Goal: Task Accomplishment & Management: Use online tool/utility

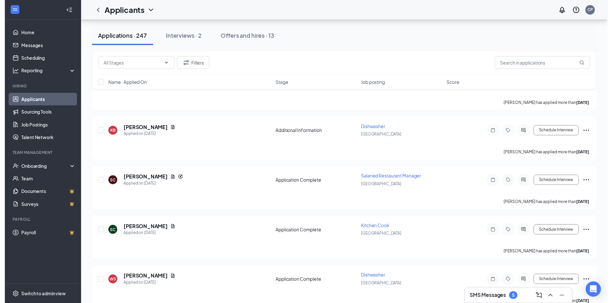
scroll to position [871, 0]
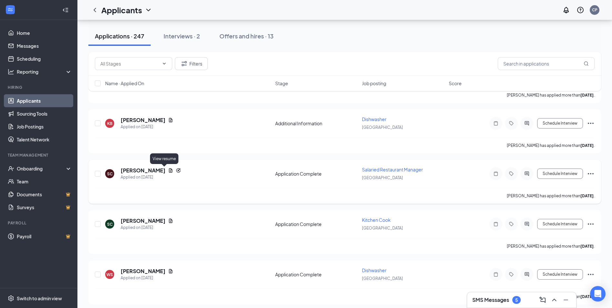
click at [169, 171] on icon "Document" at bounding box center [171, 170] width 4 height 4
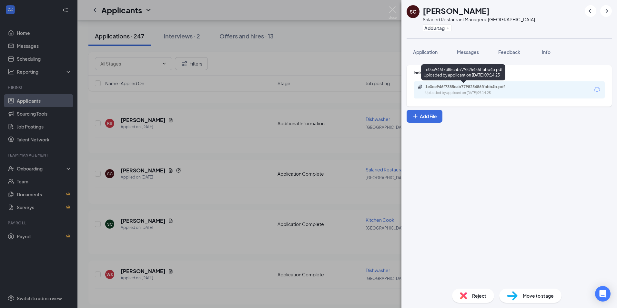
click at [454, 92] on div "Uploaded by applicant on [DATE] 09:14:25" at bounding box center [473, 92] width 97 height 5
click at [391, 9] on img at bounding box center [392, 12] width 8 height 13
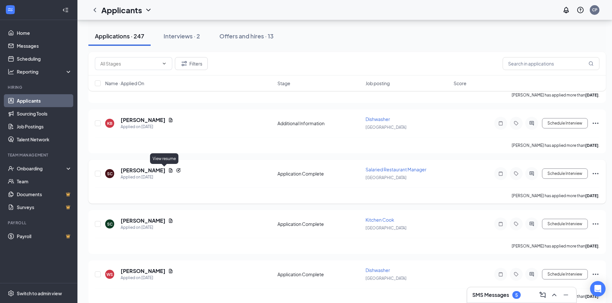
click at [168, 169] on icon "Document" at bounding box center [170, 170] width 5 height 5
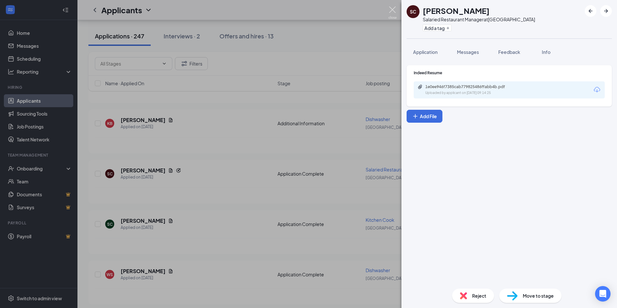
click at [393, 6] on img at bounding box center [392, 12] width 8 height 13
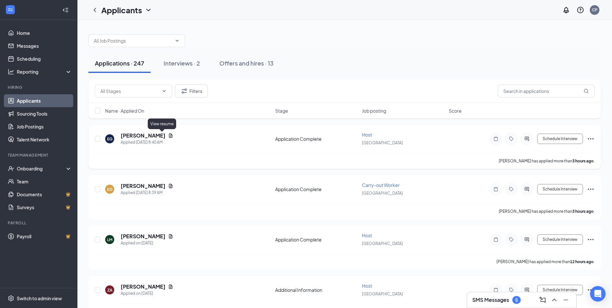
click at [169, 135] on icon "Document" at bounding box center [171, 135] width 4 height 4
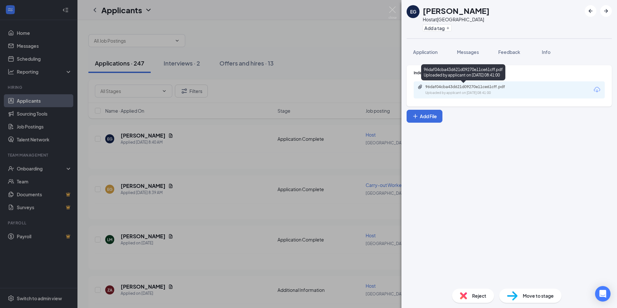
click at [481, 89] on div "96daf04cba43d621d09270e11ce61cff.pdf" at bounding box center [470, 86] width 90 height 5
click at [390, 11] on img at bounding box center [392, 12] width 8 height 13
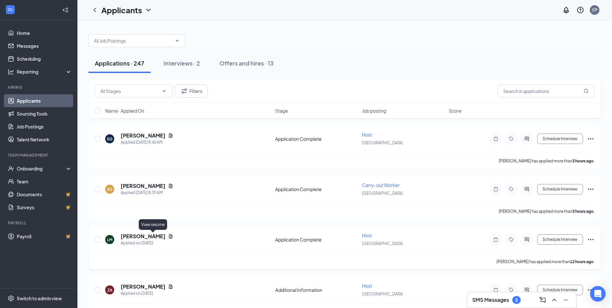
click at [169, 236] on icon "Document" at bounding box center [171, 236] width 4 height 4
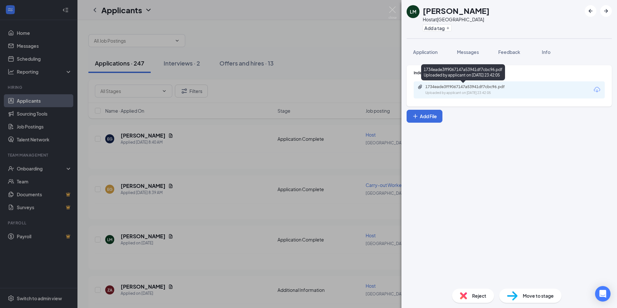
click at [470, 89] on div "1734eade3ff9067147a53941df7cbc96.pdf" at bounding box center [470, 86] width 90 height 5
click at [393, 14] on img at bounding box center [392, 12] width 8 height 13
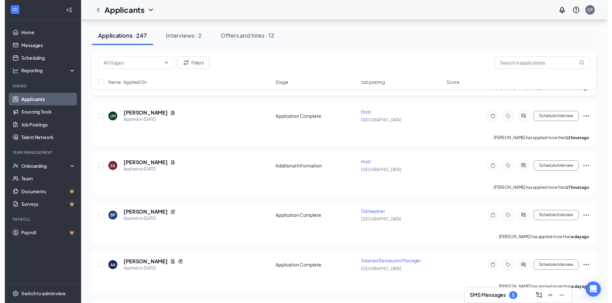
scroll to position [161, 0]
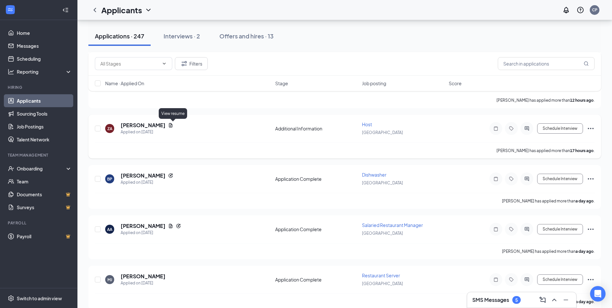
click at [173, 126] on icon "Document" at bounding box center [171, 125] width 4 height 4
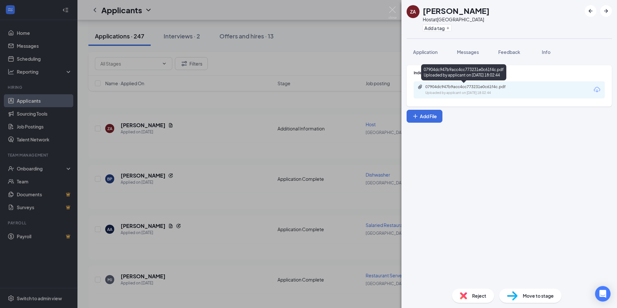
click at [461, 90] on div "07904dc947b9acc4cc773231e0c61f4c.pdf Uploaded by applicant on [DATE] 18:02:44" at bounding box center [469, 89] width 104 height 11
click at [390, 9] on img at bounding box center [392, 12] width 8 height 13
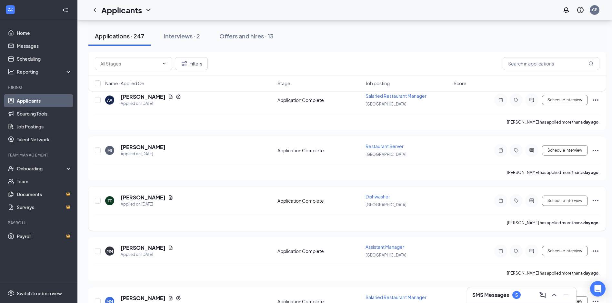
scroll to position [258, 0]
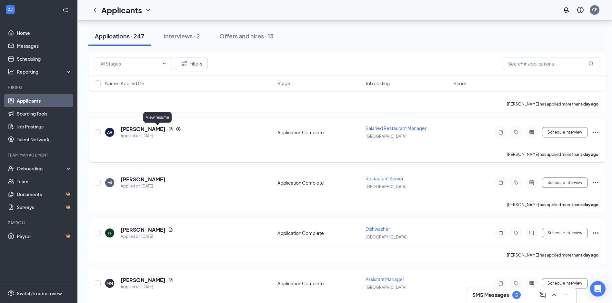
click at [168, 130] on icon "Document" at bounding box center [170, 128] width 5 height 5
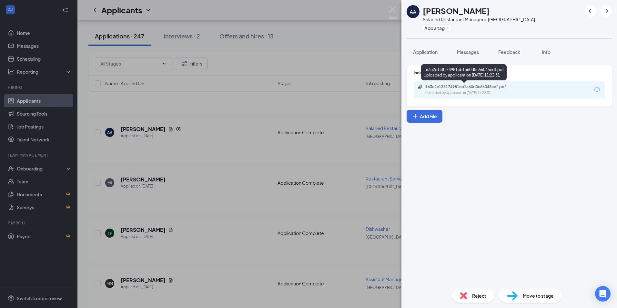
click at [491, 94] on div "Uploaded by applicant on [DATE] 11:22:31" at bounding box center [473, 92] width 97 height 5
click at [394, 9] on img at bounding box center [392, 12] width 8 height 13
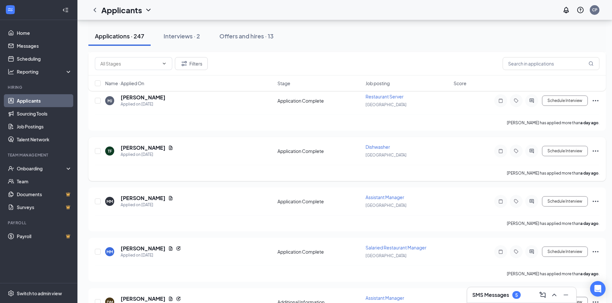
scroll to position [355, 0]
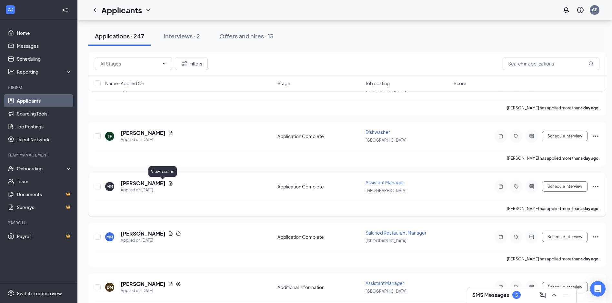
click at [169, 183] on icon "Document" at bounding box center [171, 183] width 4 height 4
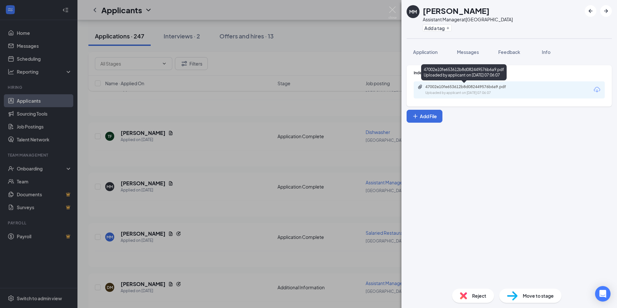
click at [453, 94] on div "Uploaded by applicant on [DATE] 07:06:07" at bounding box center [473, 92] width 97 height 5
click at [393, 8] on img at bounding box center [392, 12] width 8 height 13
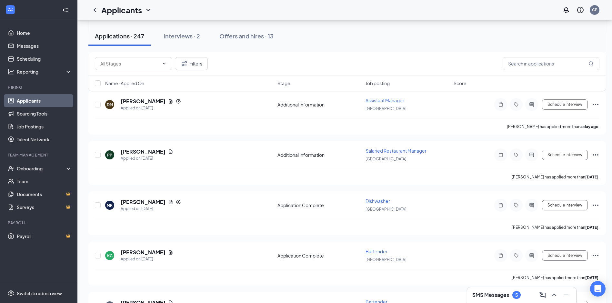
scroll to position [548, 0]
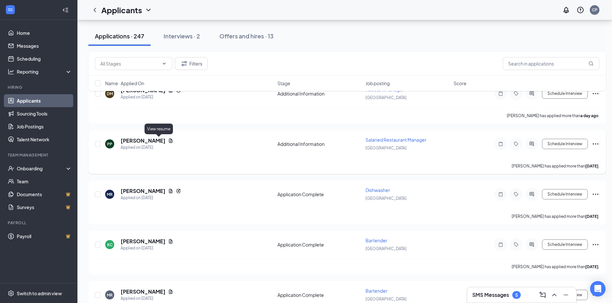
click at [169, 139] on icon "Document" at bounding box center [171, 140] width 4 height 4
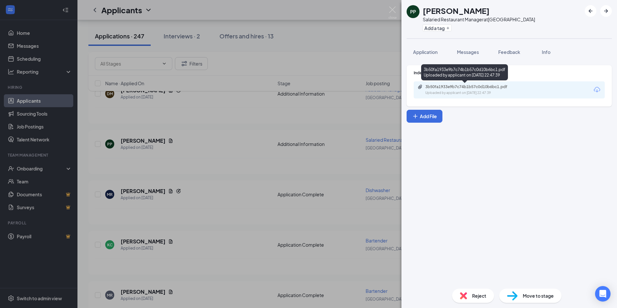
click at [470, 91] on div "Uploaded by applicant on [DATE] 22:47:39" at bounding box center [473, 92] width 97 height 5
click at [393, 14] on img at bounding box center [392, 12] width 8 height 13
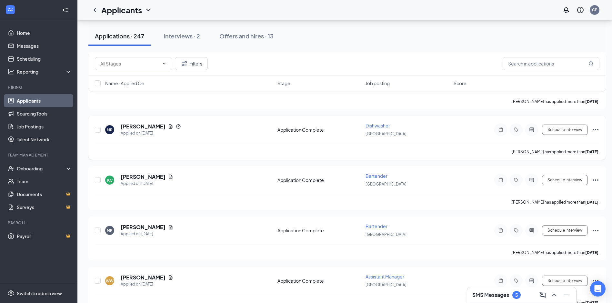
scroll to position [645, 0]
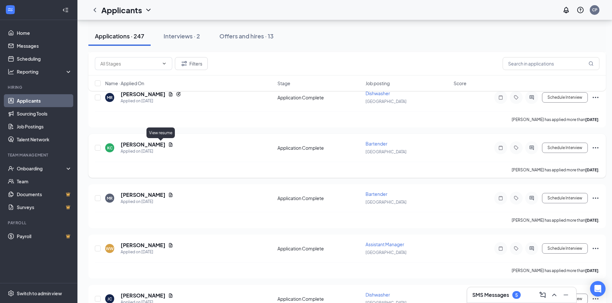
click at [169, 144] on icon "Document" at bounding box center [171, 144] width 4 height 4
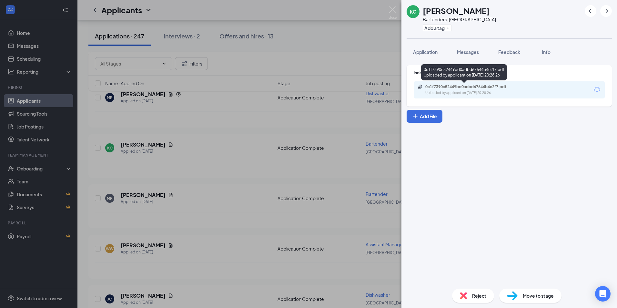
click at [476, 89] on div "0c1f7390c52449bd0adbd67644b4e2f7.pdf Uploaded by applicant on [DATE] 20:28:26" at bounding box center [469, 89] width 104 height 11
click at [391, 6] on div "KC [PERSON_NAME] Bartender at [GEOGRAPHIC_DATA] Add a tag Application Messages …" at bounding box center [308, 154] width 617 height 308
click at [390, 9] on img at bounding box center [392, 12] width 8 height 13
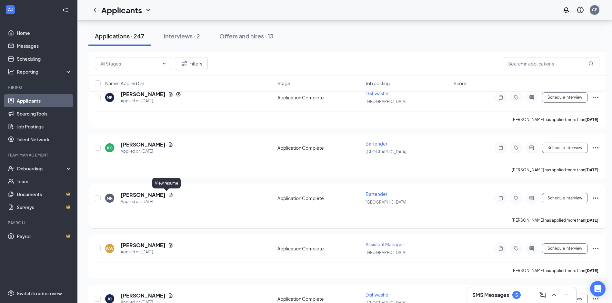
click at [169, 195] on icon "Document" at bounding box center [171, 195] width 4 height 4
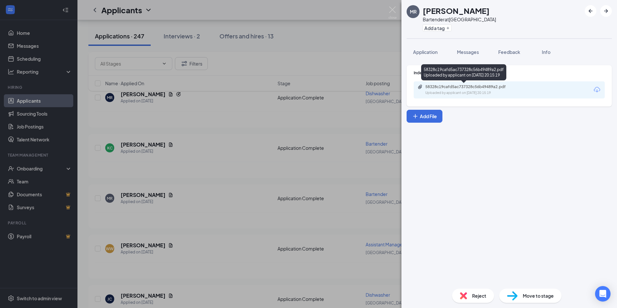
click at [475, 88] on div "58328c19cafd5ac737328c56b49489a2.pdf" at bounding box center [470, 86] width 90 height 5
click at [391, 9] on img at bounding box center [392, 12] width 8 height 13
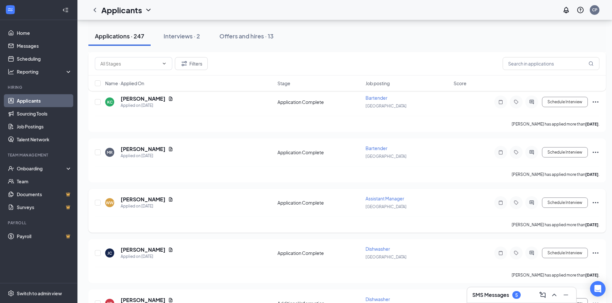
scroll to position [710, 0]
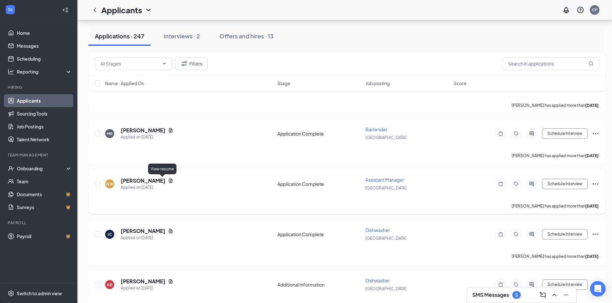
click at [169, 183] on icon "Document" at bounding box center [171, 180] width 4 height 4
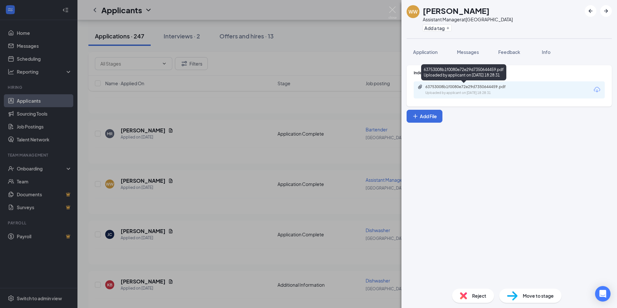
click at [462, 90] on div "63753008b1f0080e72e29d7350644459.pdf Uploaded by applicant on [DATE] 18:28:31" at bounding box center [469, 89] width 104 height 11
click at [392, 9] on img at bounding box center [392, 12] width 8 height 13
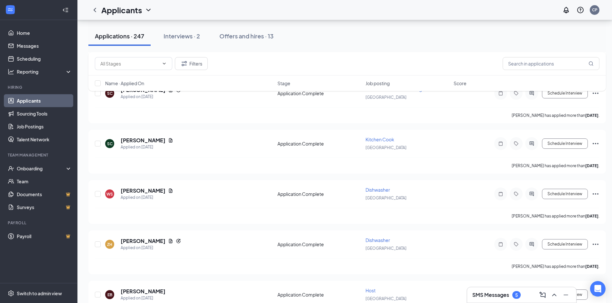
scroll to position [935, 0]
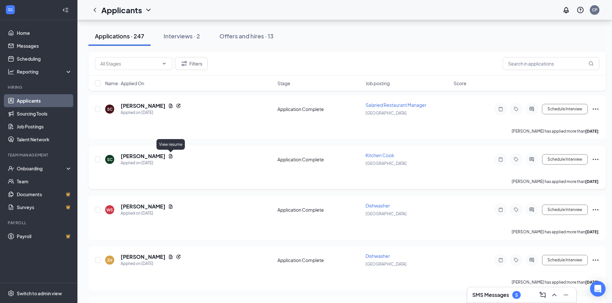
click at [171, 156] on icon "Document" at bounding box center [170, 156] width 5 height 5
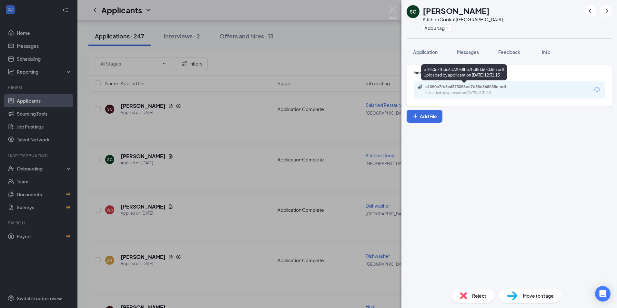
click at [483, 92] on div "Uploaded by applicant on [DATE] 12:31:13" at bounding box center [473, 92] width 97 height 5
click at [388, 12] on div "SC [PERSON_NAME] Kitchen Cook at [GEOGRAPHIC_DATA] Add a tag Application Messag…" at bounding box center [308, 154] width 617 height 308
click at [391, 7] on img at bounding box center [392, 12] width 8 height 13
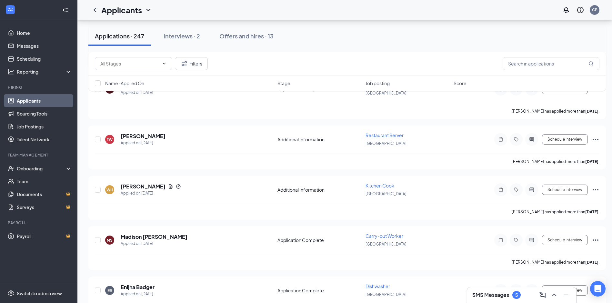
scroll to position [1161, 0]
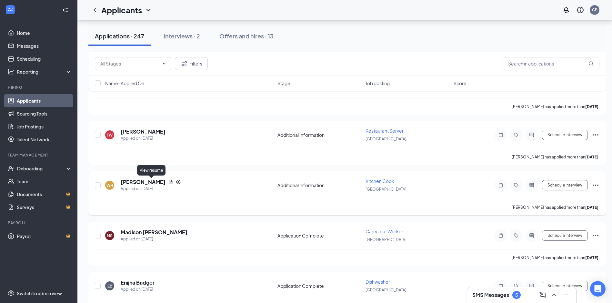
click at [169, 182] on icon "Document" at bounding box center [171, 182] width 4 height 4
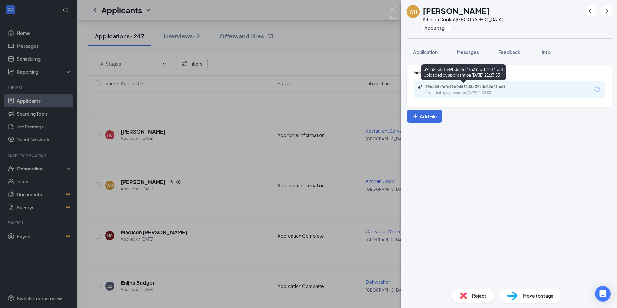
click at [495, 89] on div "39ba28efafe49b0d85148a391dd12af4.pdf" at bounding box center [470, 86] width 90 height 5
click at [394, 10] on img at bounding box center [392, 12] width 8 height 13
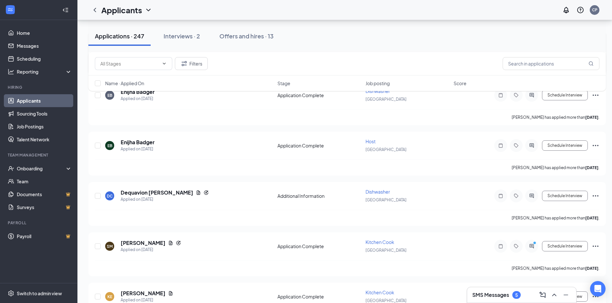
scroll to position [1419, 0]
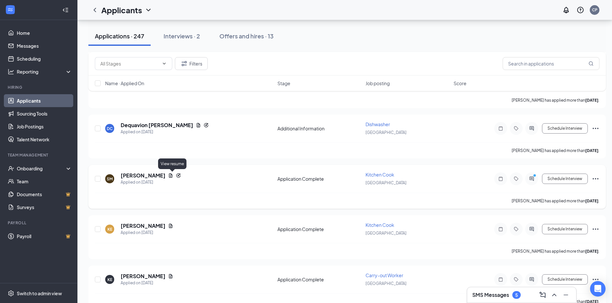
click at [173, 174] on icon "Document" at bounding box center [171, 175] width 4 height 4
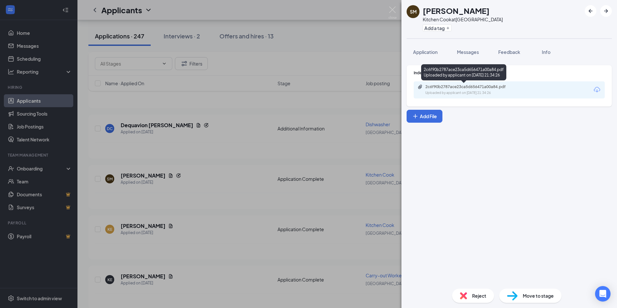
click at [464, 87] on div "2c6f90b2787ace23ca5d656471a00a84.pdf" at bounding box center [470, 86] width 90 height 5
drag, startPoint x: 390, startPoint y: 4, endPoint x: 390, endPoint y: 7, distance: 3.2
click at [390, 7] on div "SM [PERSON_NAME] Kitchen [PERSON_NAME] at [GEOGRAPHIC_DATA] Add a tag Applicati…" at bounding box center [308, 154] width 617 height 308
click at [390, 8] on img at bounding box center [392, 12] width 8 height 13
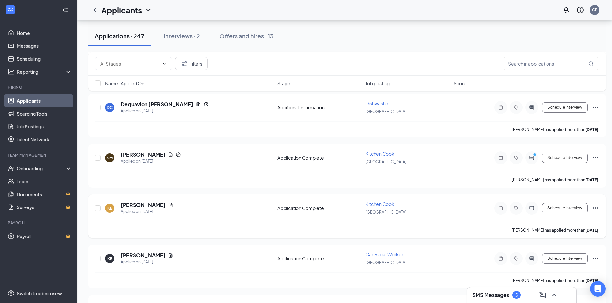
scroll to position [1451, 0]
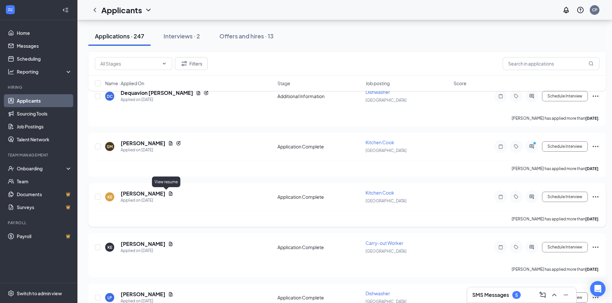
click at [168, 194] on icon "Document" at bounding box center [170, 193] width 5 height 5
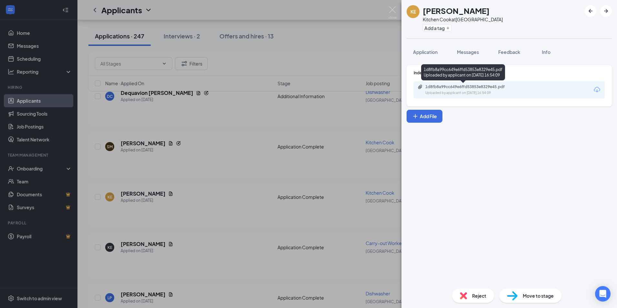
click at [433, 87] on div "1d8fb8a99cc649e6ffd53853e8329e45.pdf" at bounding box center [470, 86] width 90 height 5
click at [390, 7] on img at bounding box center [392, 12] width 8 height 13
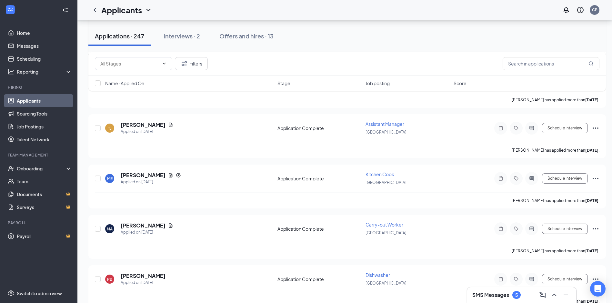
scroll to position [1774, 0]
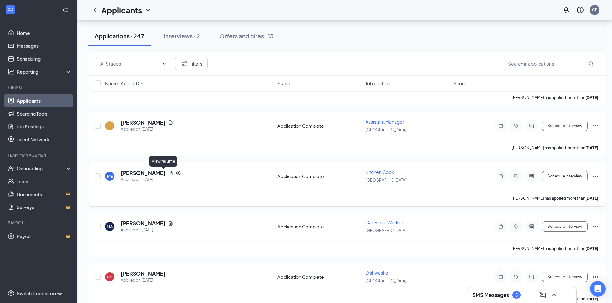
click at [168, 173] on icon "Document" at bounding box center [170, 172] width 5 height 5
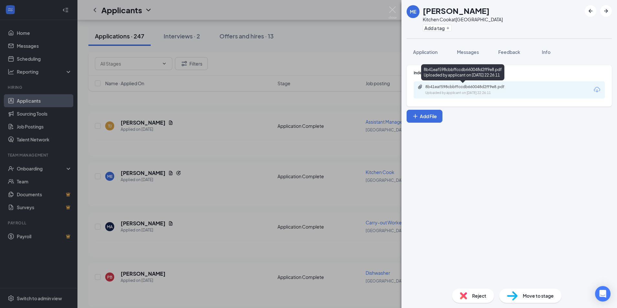
click at [496, 89] on div "8b41eaf598cbbffccdb660048d2ff9e8.pdf Uploaded by applicant on [DATE] 22:26:11" at bounding box center [469, 89] width 104 height 11
click at [392, 8] on img at bounding box center [392, 12] width 8 height 13
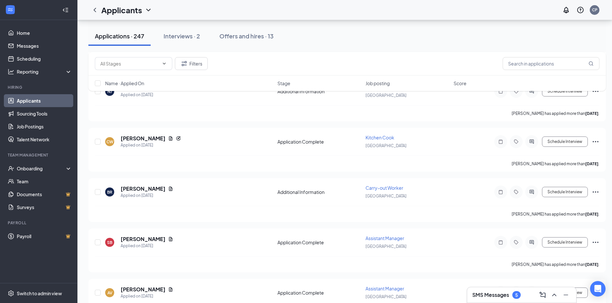
scroll to position [2161, 0]
click at [168, 137] on icon "Document" at bounding box center [170, 137] width 5 height 5
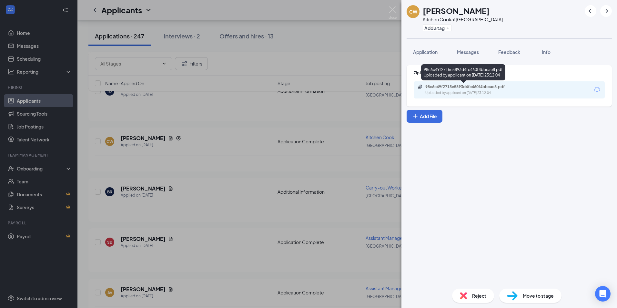
click at [430, 89] on div "98c6c49f2715e5893d4fc460f4bbcae8.pdf Uploaded by applicant on [DATE] 23:12:04" at bounding box center [469, 89] width 104 height 11
click at [388, 9] on div "CW [PERSON_NAME] Kitchen Cook at [GEOGRAPHIC_DATA] Add a tag Application Messag…" at bounding box center [308, 154] width 617 height 308
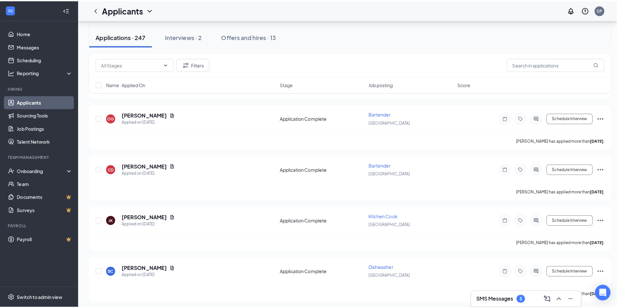
scroll to position [2419, 0]
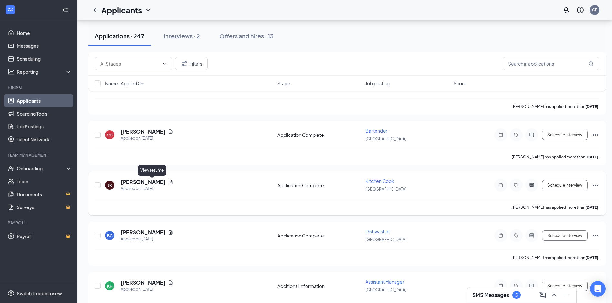
click at [168, 182] on icon "Document" at bounding box center [170, 181] width 5 height 5
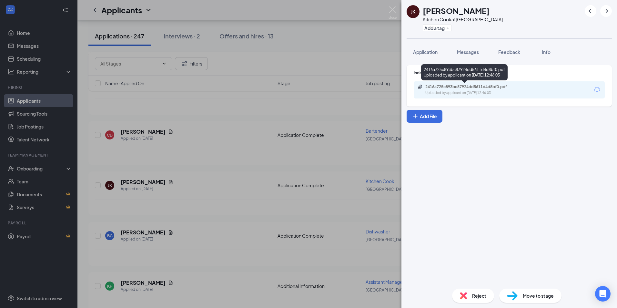
click at [488, 84] on div "2416a725c893bc87924dd5611d4d8bf0.pdf" at bounding box center [470, 86] width 90 height 5
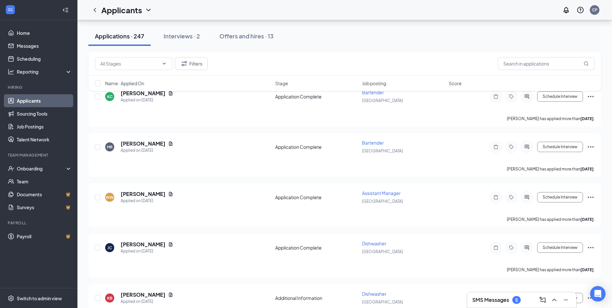
scroll to position [677, 0]
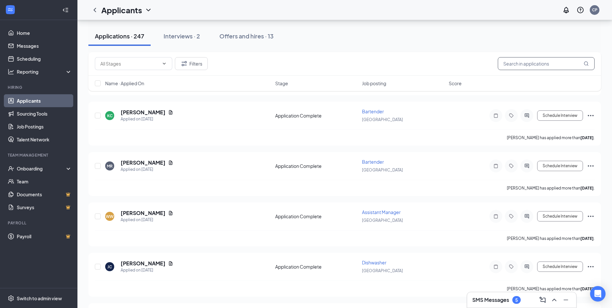
click at [522, 66] on input "text" at bounding box center [546, 63] width 97 height 13
type input "brown"
